Goal: Navigation & Orientation: Find specific page/section

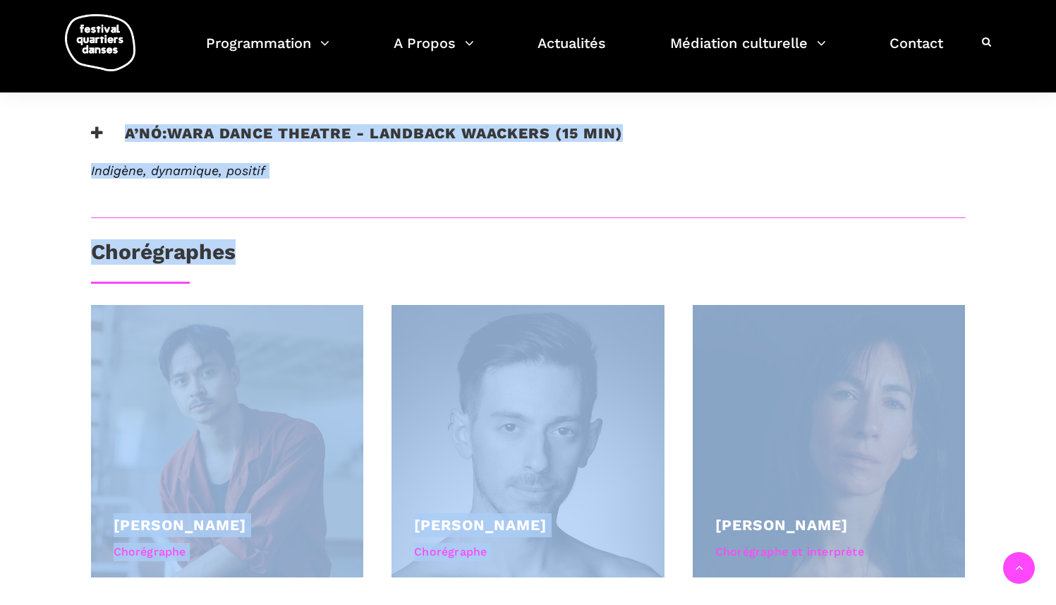
scroll to position [802, 0]
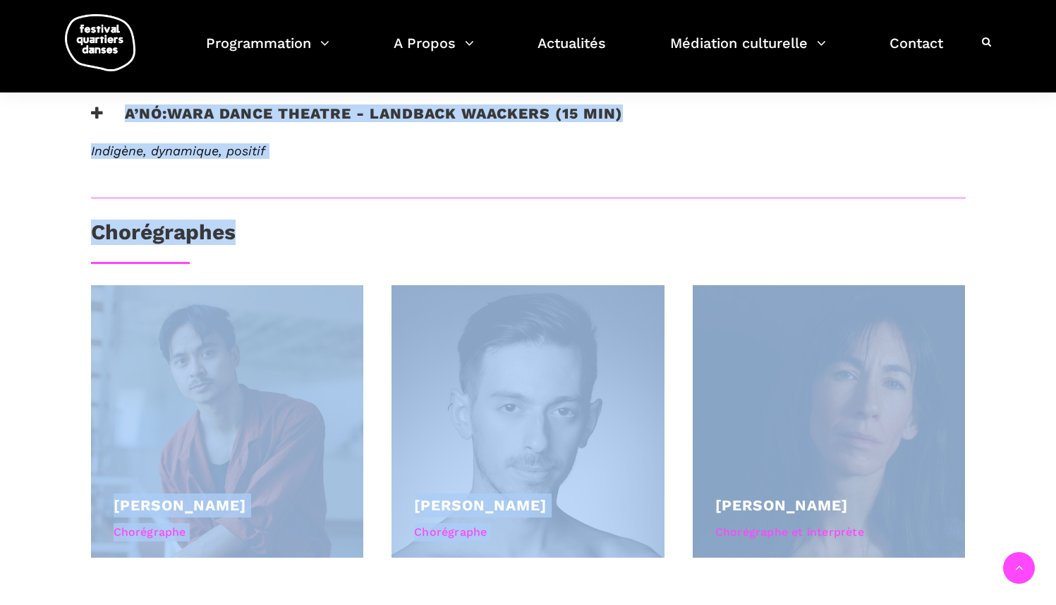
drag, startPoint x: 1066, startPoint y: 179, endPoint x: 1065, endPoint y: 436, distance: 256.8
click at [1056, 436] on html "J’achète mes billets Faire un don Abonnez-vous à notre infolettre EN Soirée d’o…" at bounding box center [528, 79] width 1056 height 1763
click at [1026, 375] on div "Au programme Le Festival Quartiers Danses (FQD) vous invite à sa soirée d'ouver…" at bounding box center [528, 145] width 1056 height 960
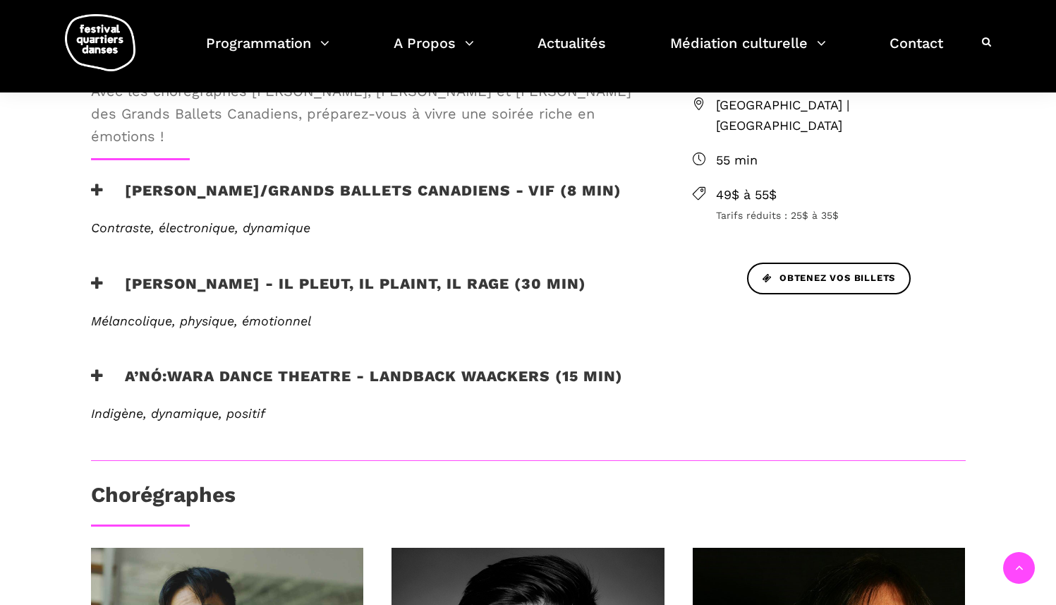
scroll to position [538, 0]
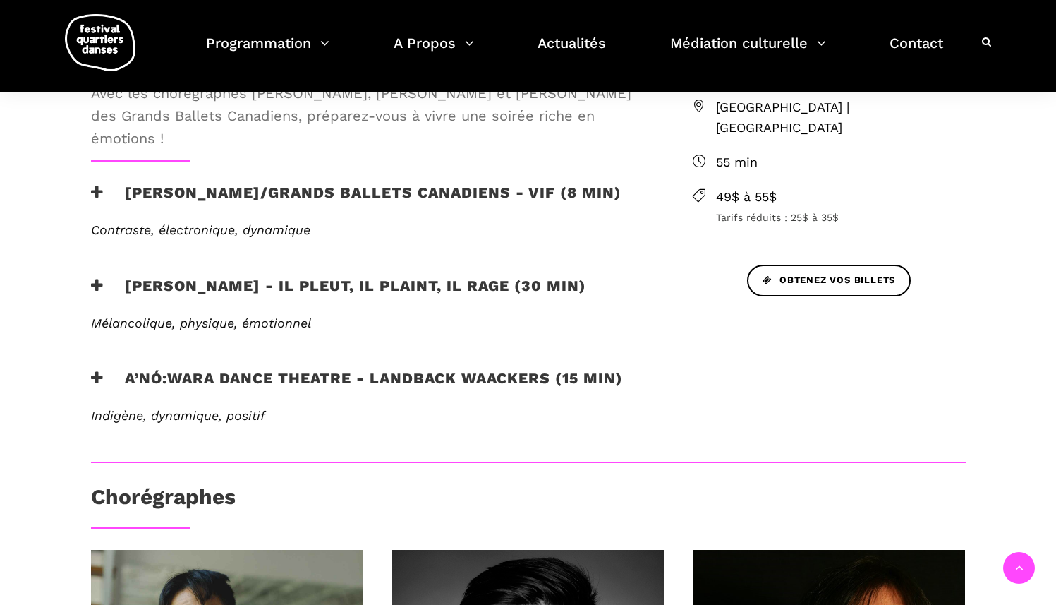
click at [124, 387] on h3 "A’nó:wara Dance Theatre - Landback Waackers (15 min)" at bounding box center [357, 386] width 532 height 35
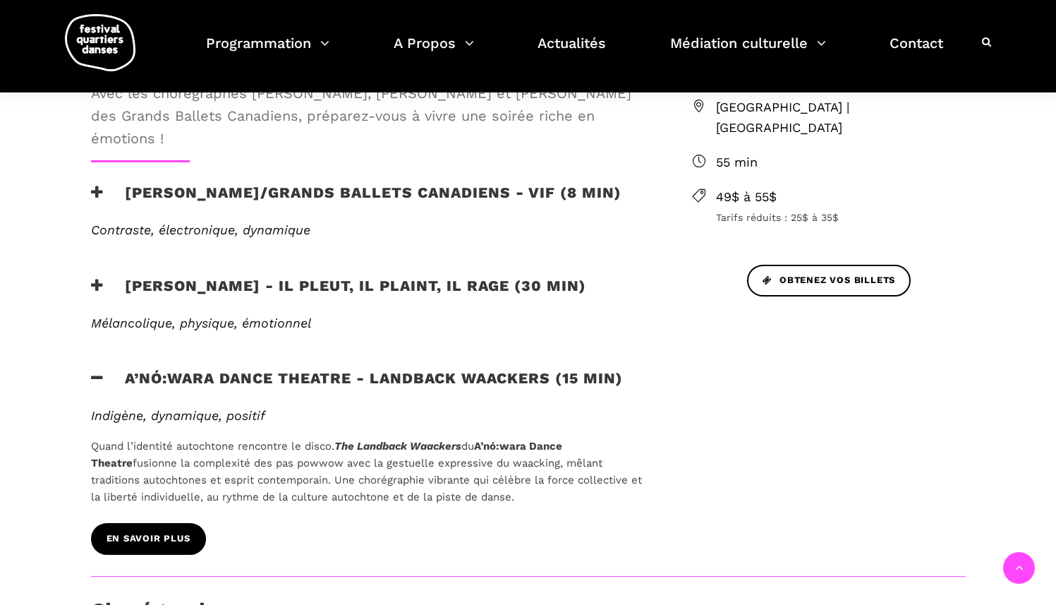
click at [167, 532] on span "EN SAVOIR PLUS" at bounding box center [149, 538] width 84 height 15
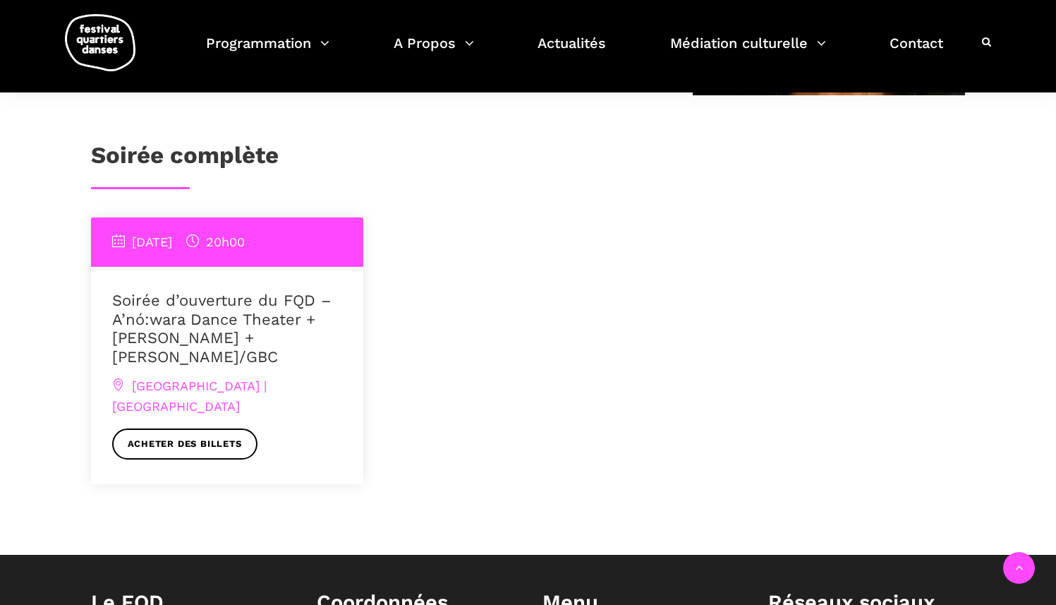
scroll to position [1085, 0]
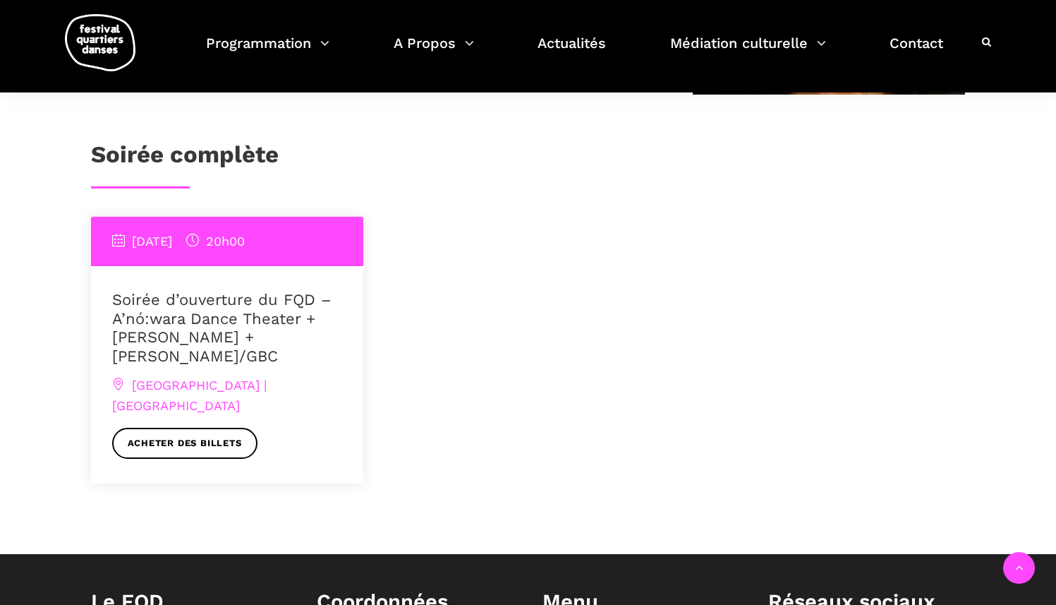
click at [140, 234] on span "[DATE]" at bounding box center [142, 241] width 60 height 15
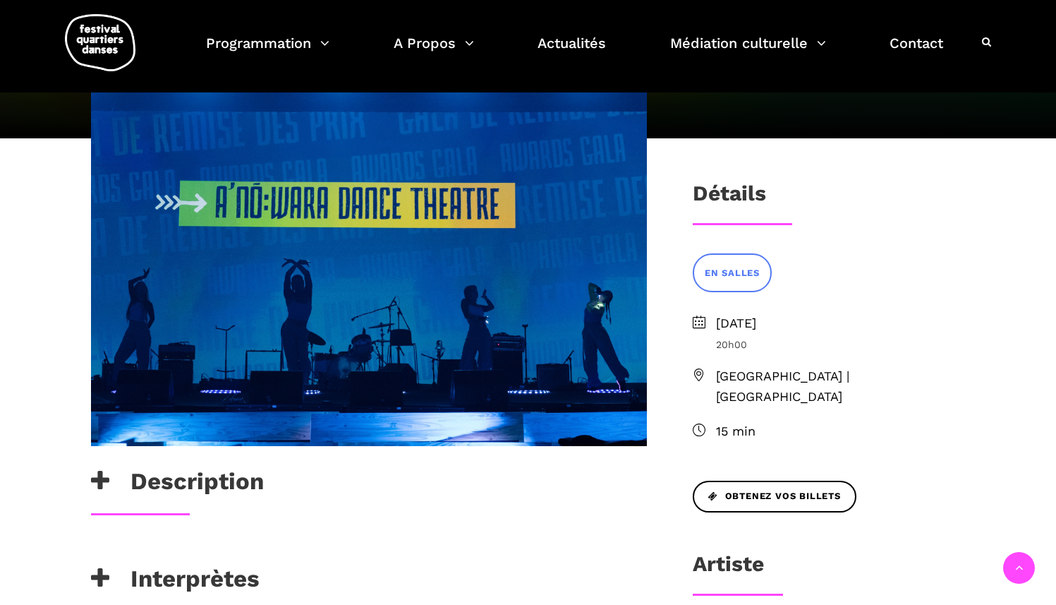
scroll to position [564, 0]
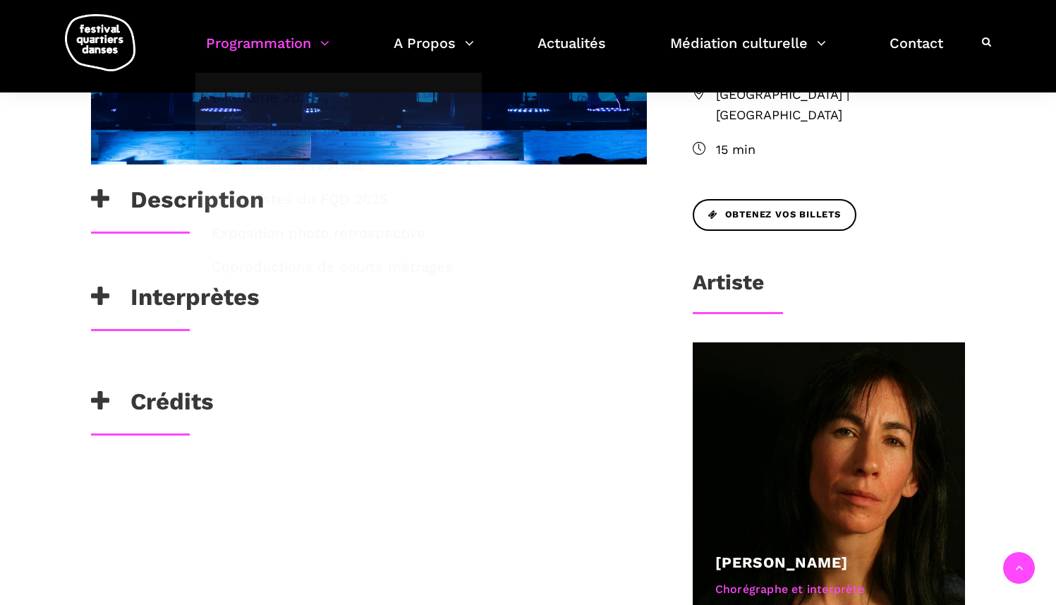
click at [227, 33] on link "Programmation" at bounding box center [267, 52] width 123 height 42
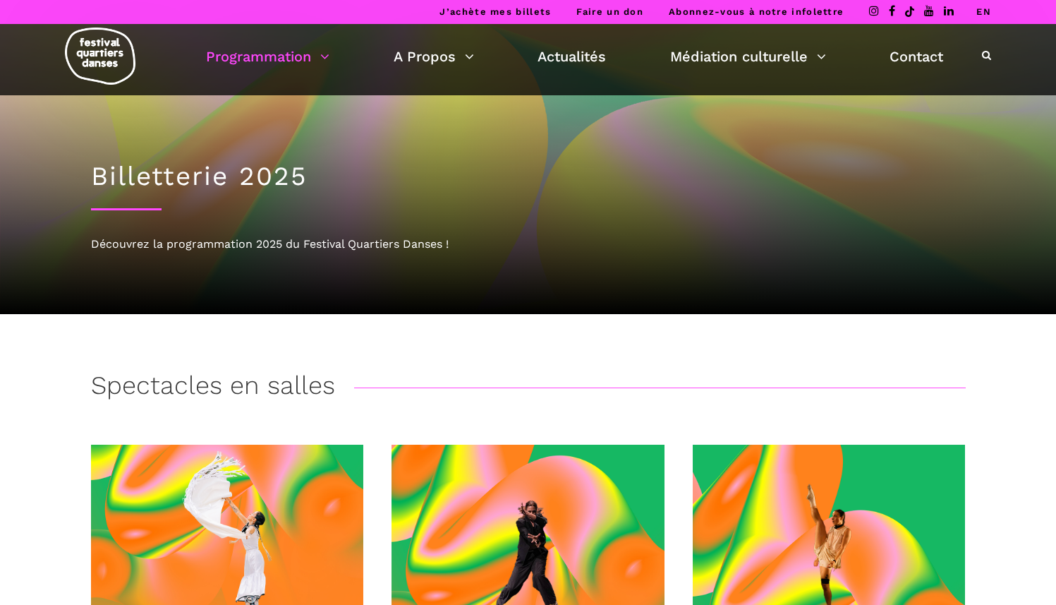
click at [978, 9] on link "EN" at bounding box center [984, 11] width 15 height 11
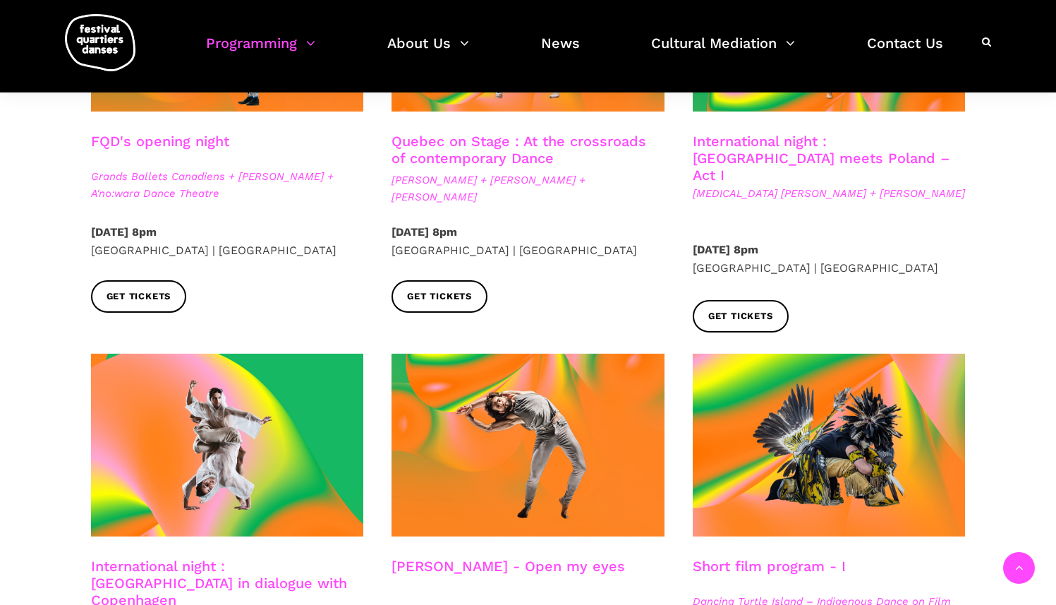
scroll to position [517, 0]
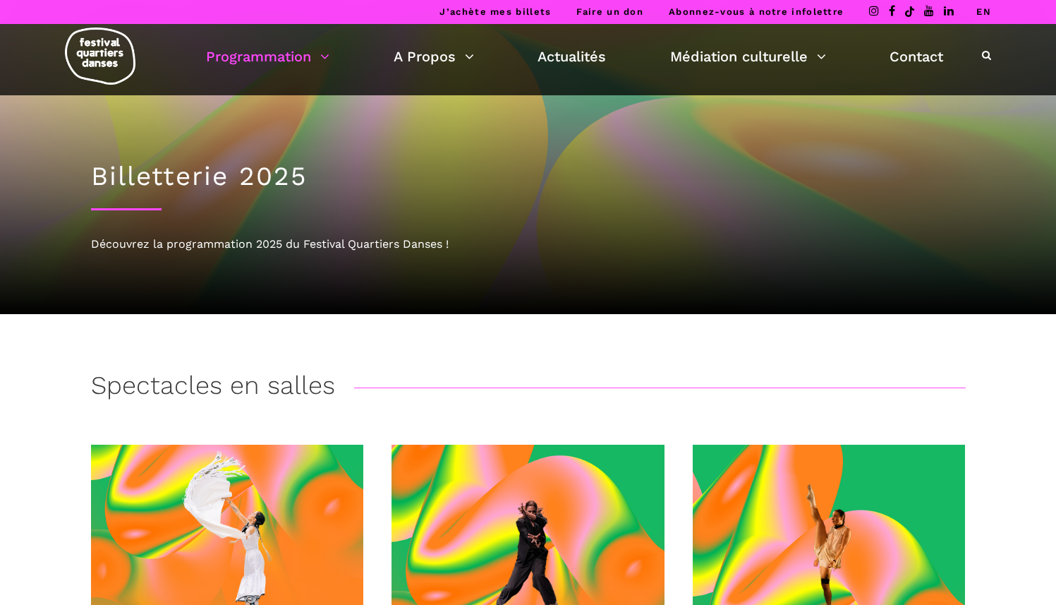
click at [983, 14] on link "EN" at bounding box center [984, 11] width 15 height 11
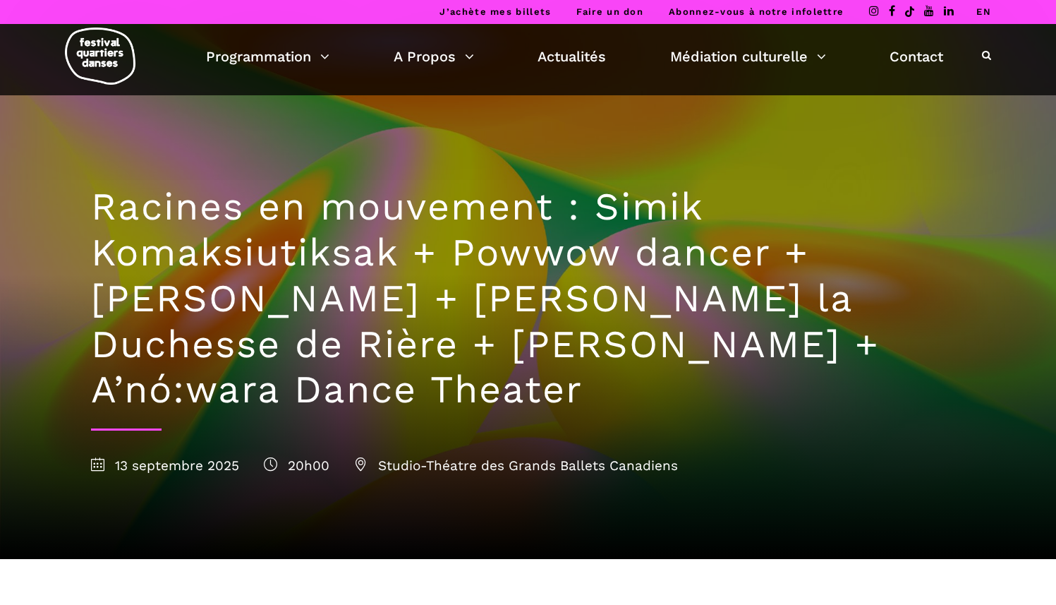
click at [986, 11] on link "EN" at bounding box center [984, 11] width 15 height 11
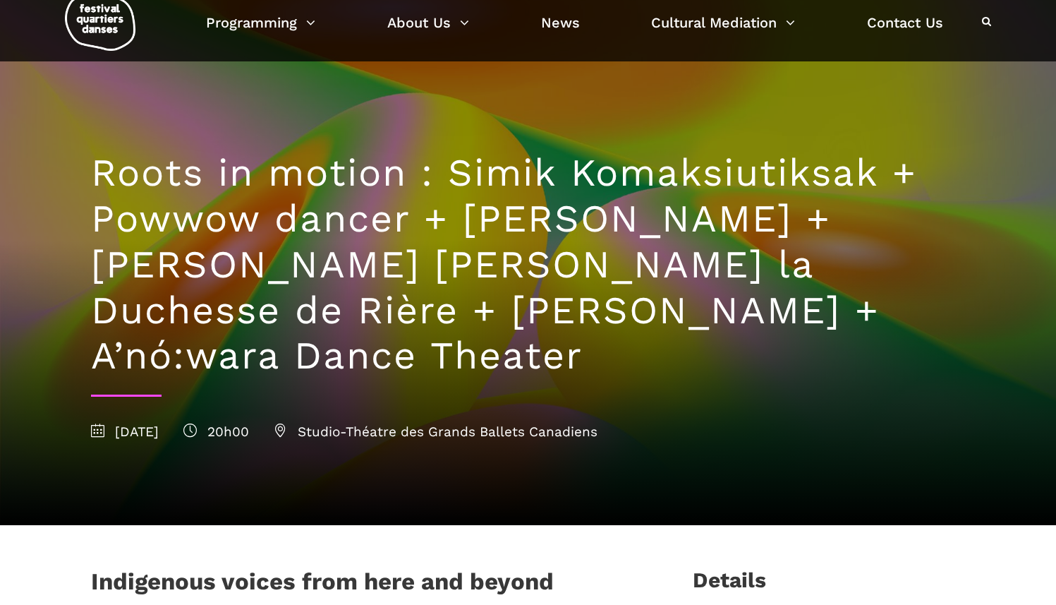
scroll to position [64, 0]
